Goal: Task Accomplishment & Management: Use online tool/utility

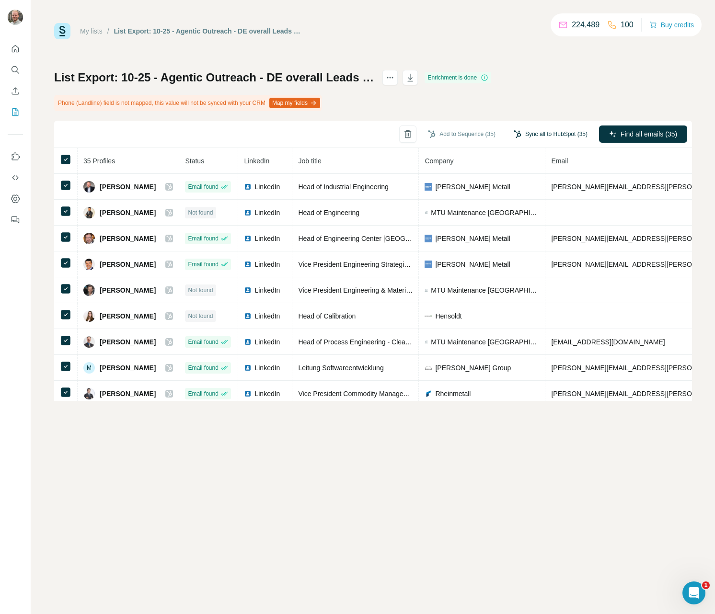
click at [552, 132] on button "Sync all to HubSpot (35)" at bounding box center [550, 134] width 87 height 14
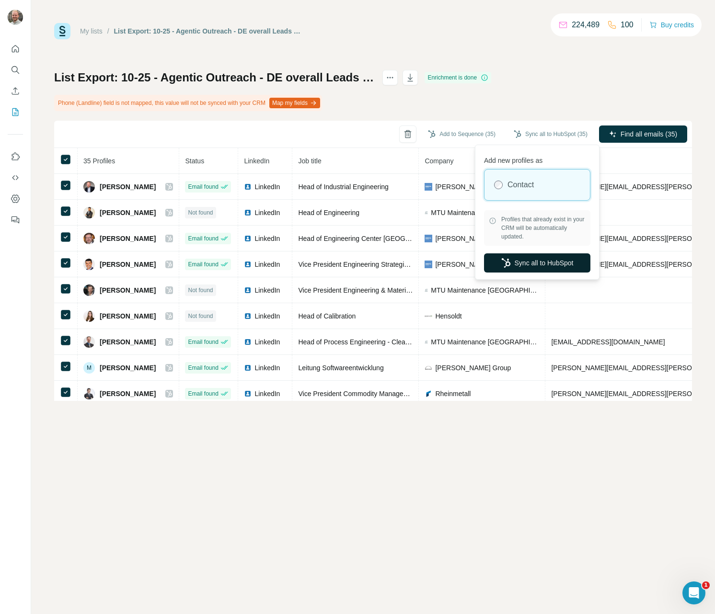
click at [530, 266] on button "Sync all to HubSpot" at bounding box center [537, 262] width 106 height 19
